Goal: Task Accomplishment & Management: Manage account settings

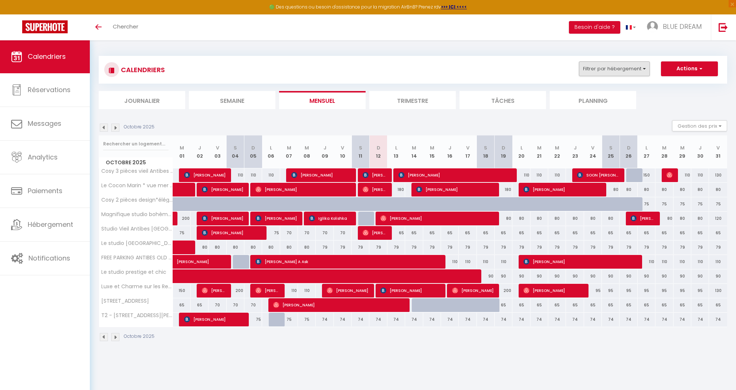
click at [626, 70] on button "Filtrer par hébergement" at bounding box center [614, 68] width 71 height 15
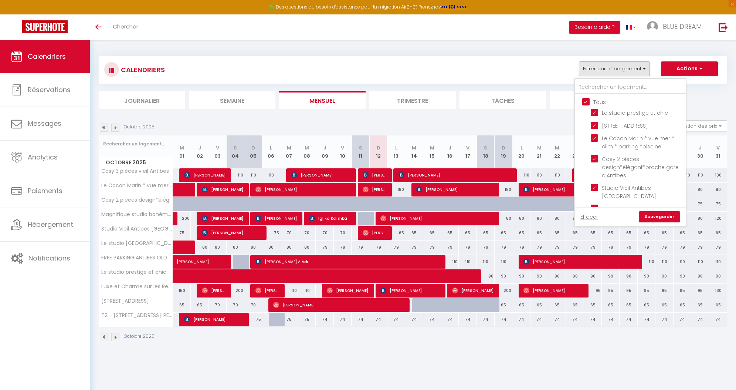
click at [590, 101] on input "Tous" at bounding box center [637, 101] width 111 height 7
checkbox input "false"
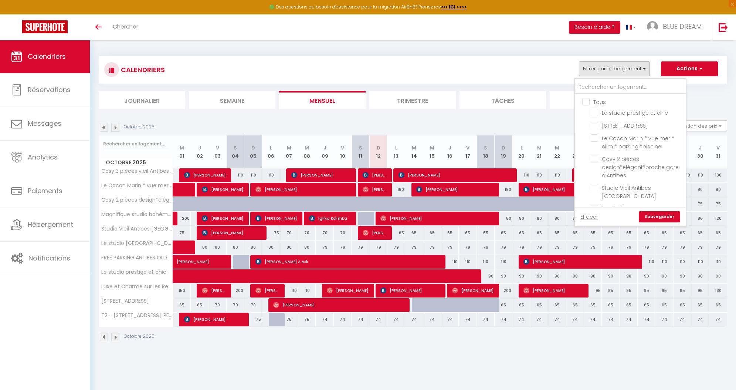
checkbox input "false"
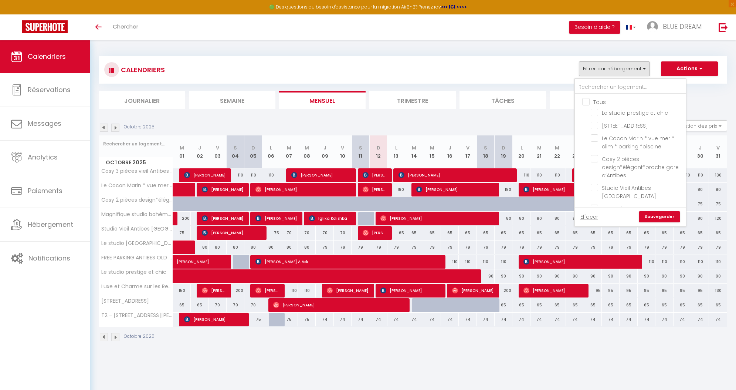
checkbox input "false"
drag, startPoint x: 594, startPoint y: 190, endPoint x: 591, endPoint y: 179, distance: 11.0
click at [594, 190] on input "Cosy 3 pièces vieil Antibes proche [GEOGRAPHIC_DATA]" at bounding box center [637, 189] width 92 height 7
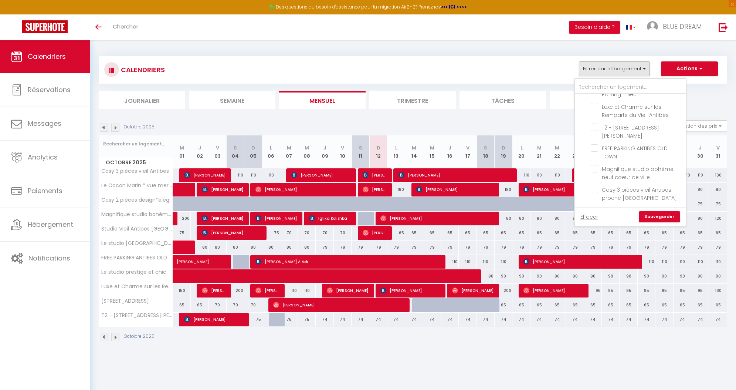
checkbox input "true"
click at [596, 165] on input "Magnifique studio bohème neuf coeur de ville" at bounding box center [637, 168] width 92 height 7
checkbox input "true"
drag, startPoint x: 597, startPoint y: 106, endPoint x: 604, endPoint y: 122, distance: 18.1
click at [597, 106] on input "Luxe et Charme sur les Remparts du Vieil Antibes" at bounding box center [637, 106] width 92 height 7
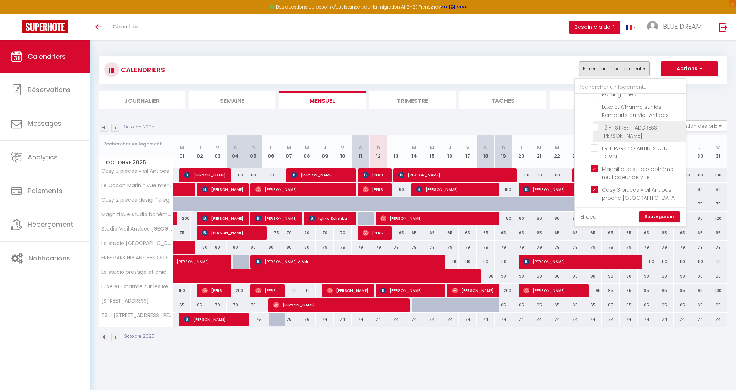
checkbox input "true"
click at [662, 217] on link "Sauvegarder" at bounding box center [659, 216] width 41 height 11
